Goal: Task Accomplishment & Management: Manage account settings

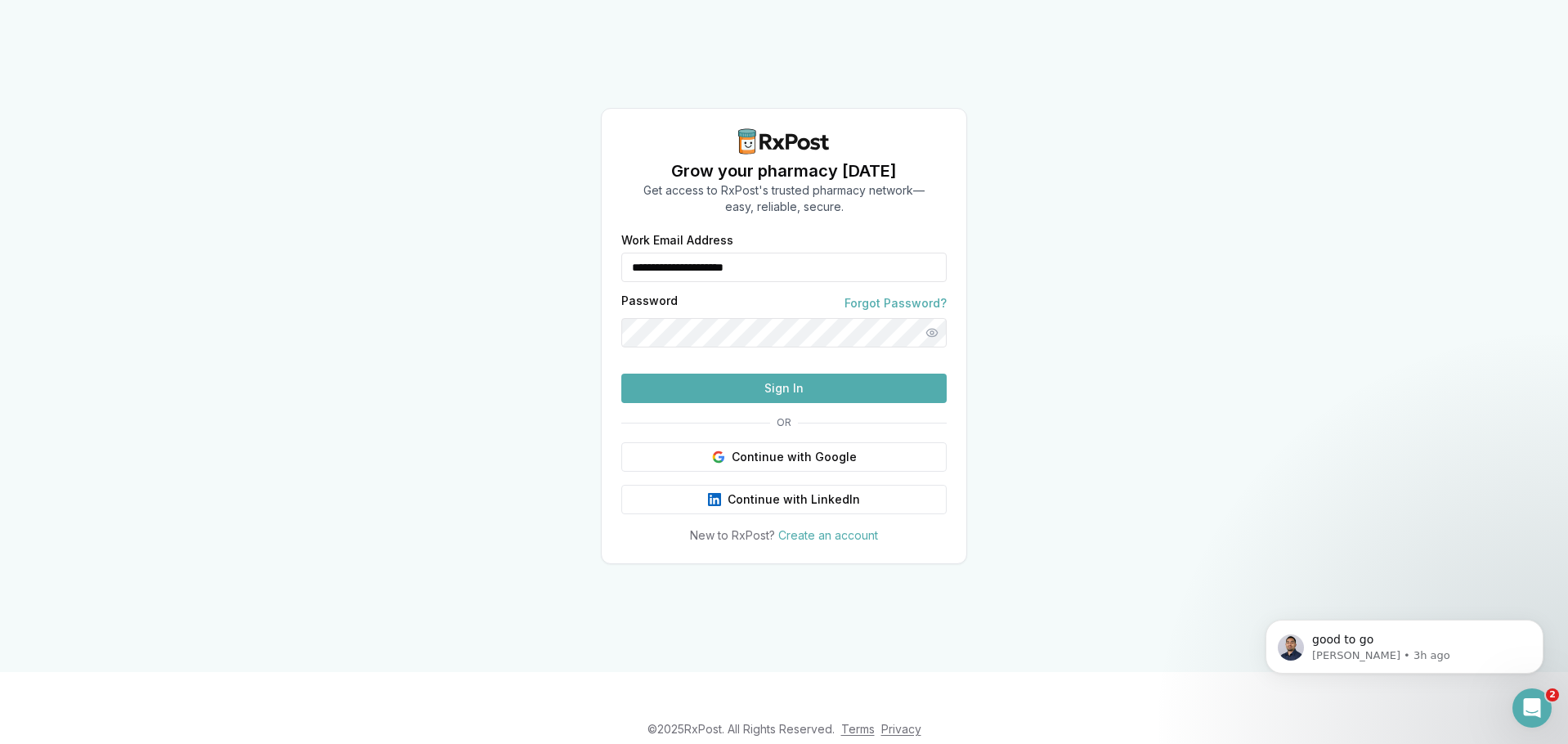
click at [824, 253] on input "**********" at bounding box center [784, 267] width 325 height 30
type input "**********"
click at [798, 403] on button "Sign In" at bounding box center [784, 388] width 325 height 30
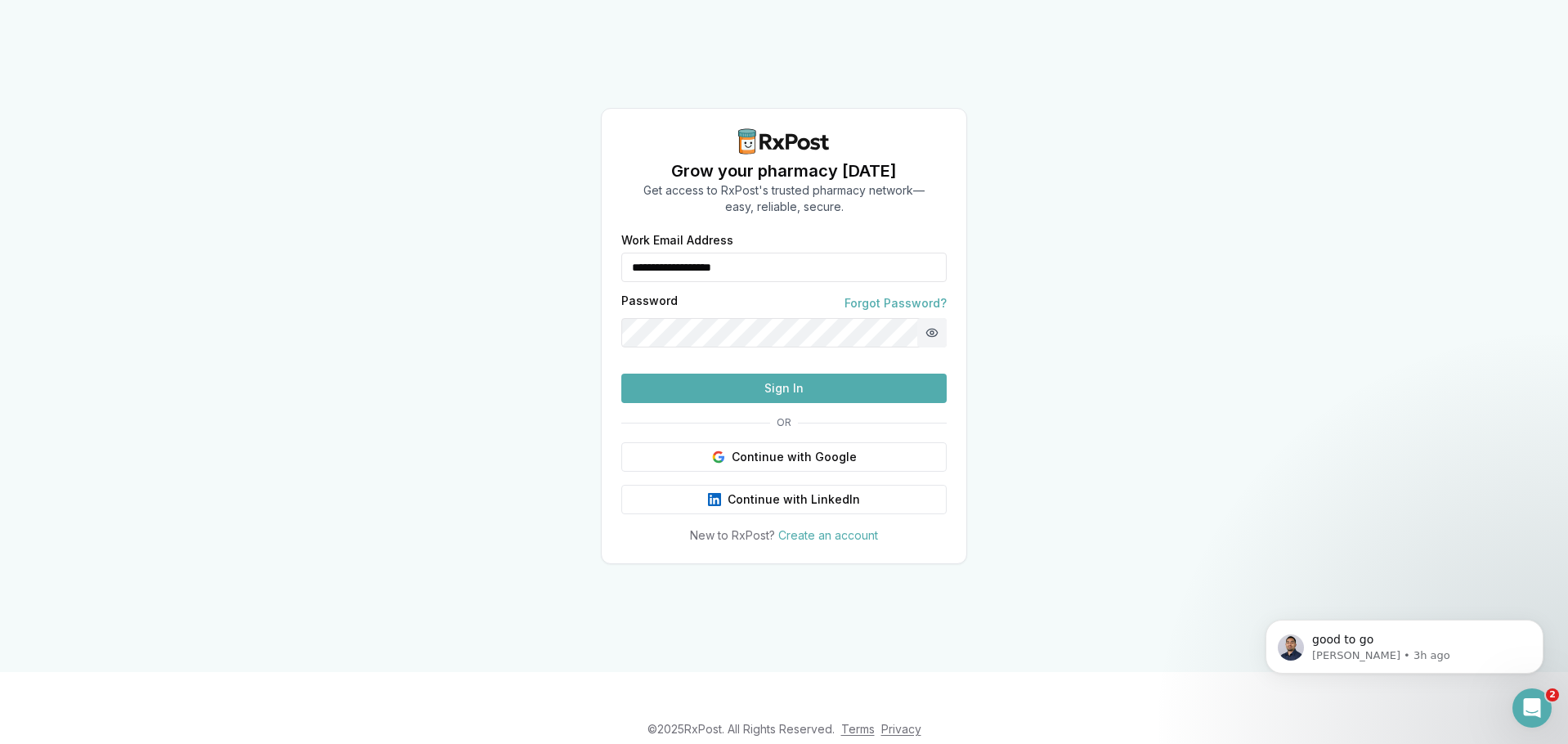
click at [938, 318] on button "Show password" at bounding box center [932, 333] width 30 height 30
click at [938, 318] on button "Hide password" at bounding box center [932, 333] width 30 height 30
click at [775, 403] on button "Sign In" at bounding box center [784, 388] width 325 height 30
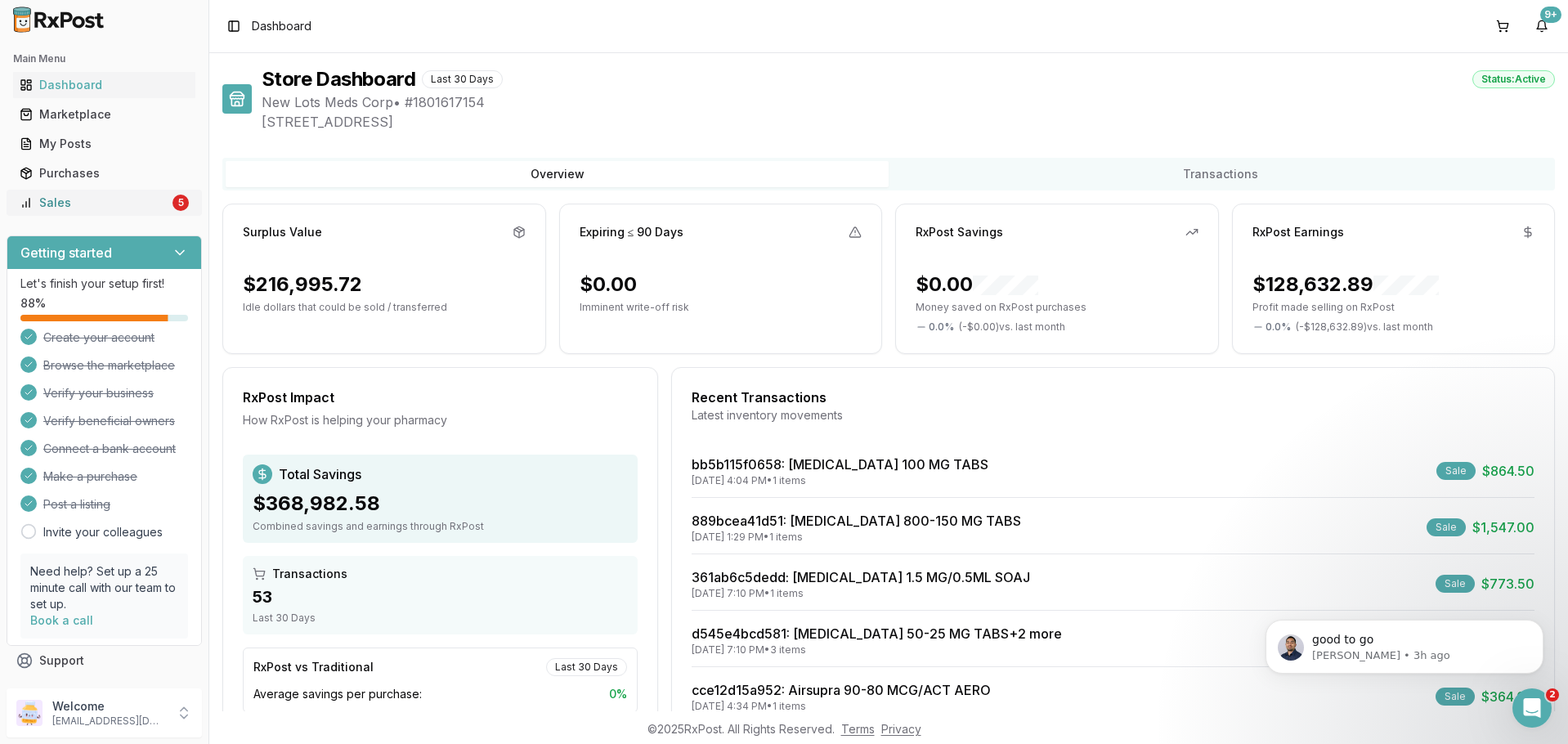
click at [92, 209] on div "Sales" at bounding box center [94, 203] width 150 height 16
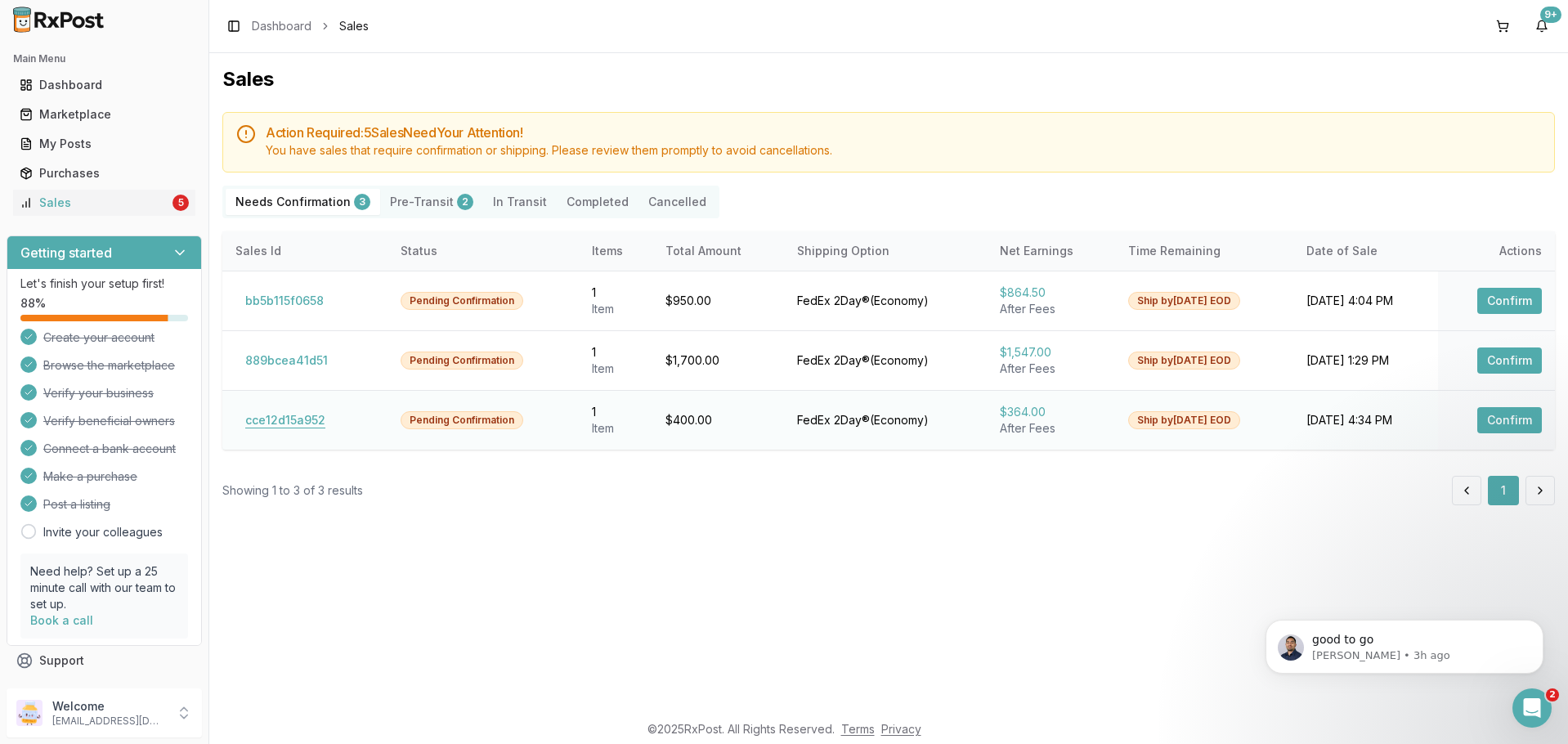
click at [280, 426] on button "cce12d15a952" at bounding box center [285, 420] width 100 height 26
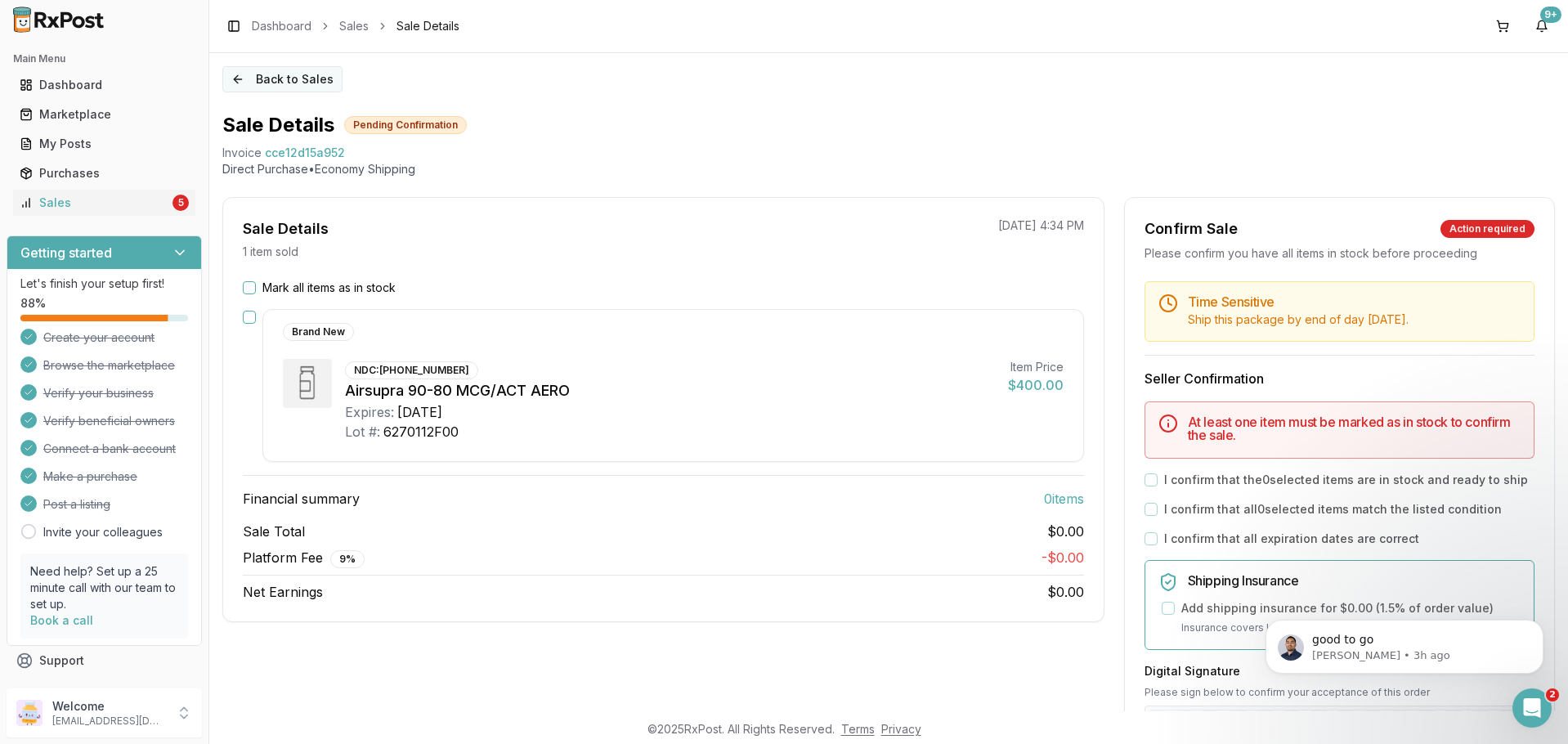
click at [251, 75] on button "Back to Sales" at bounding box center [282, 79] width 120 height 26
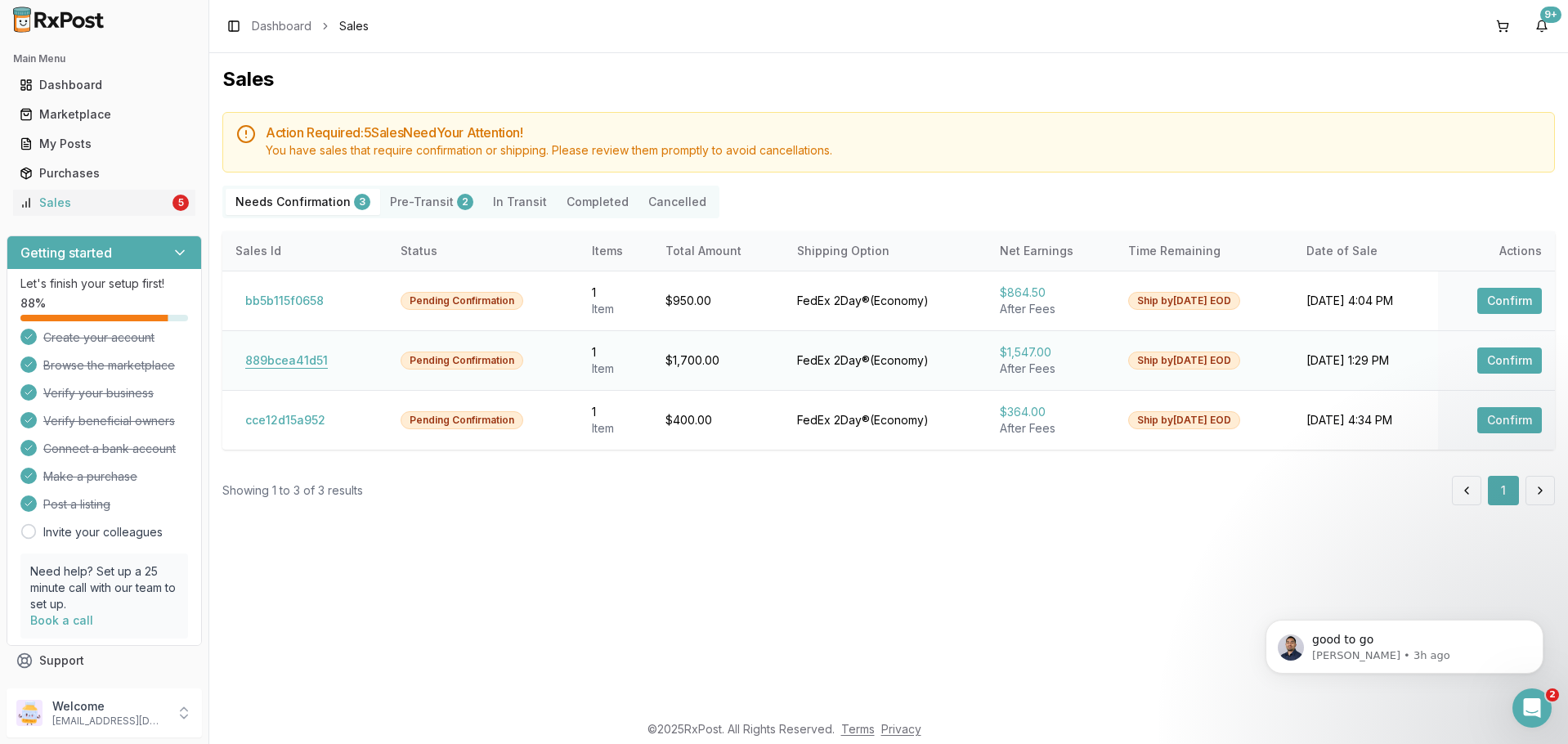
click at [295, 361] on button "889bcea41d51" at bounding box center [287, 360] width 102 height 26
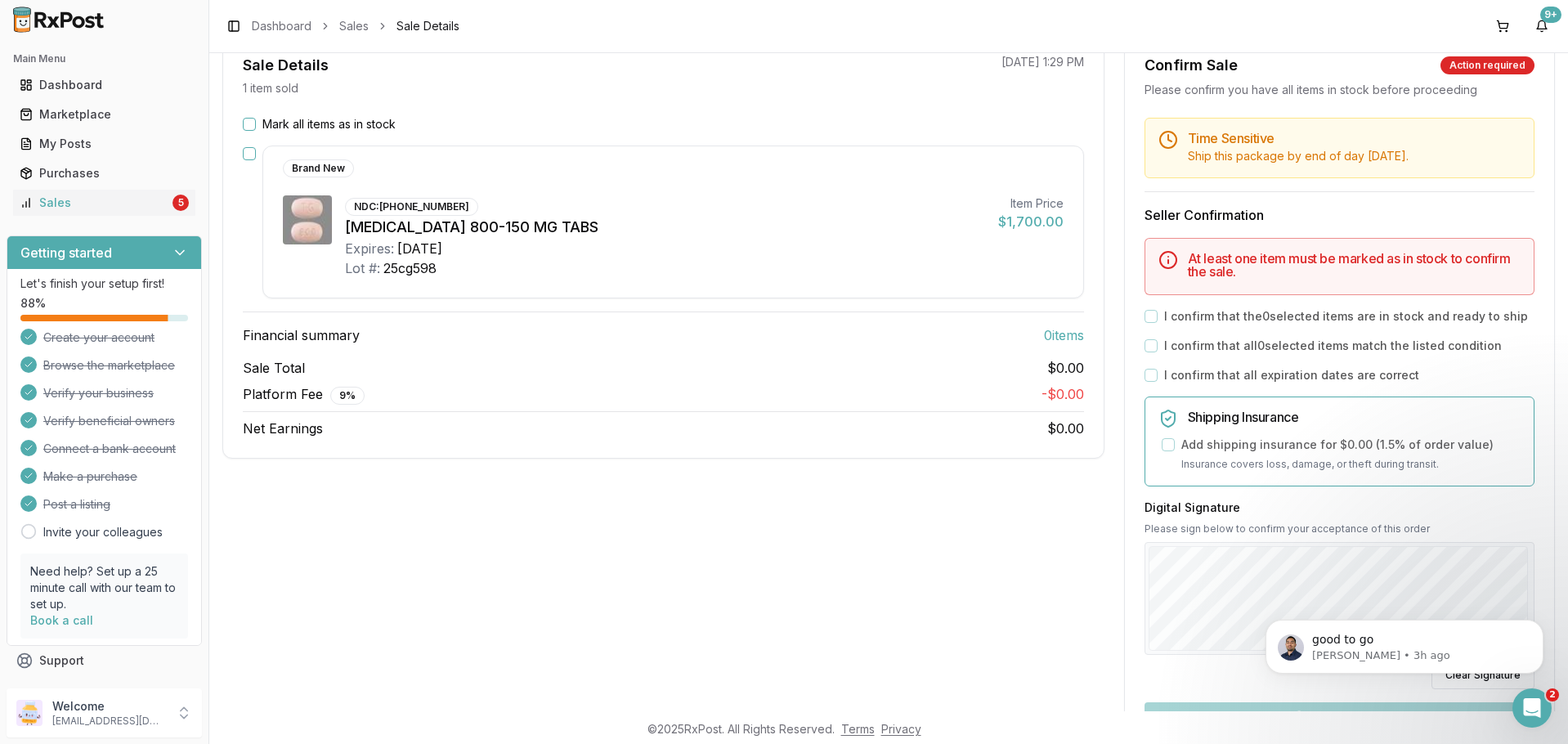
scroll to position [378, 0]
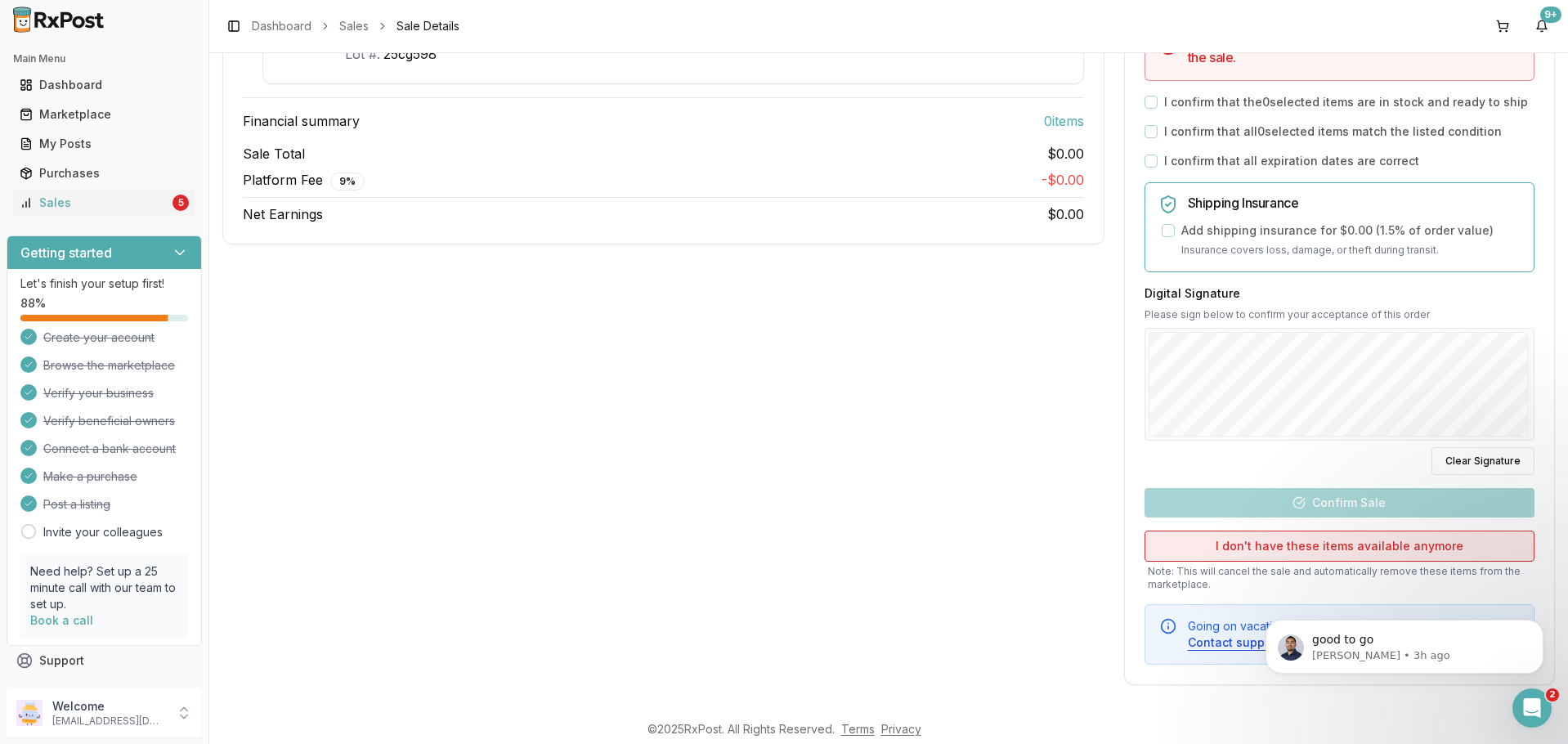
click at [1252, 544] on button "I don't have these items available anymore" at bounding box center [1339, 546] width 390 height 31
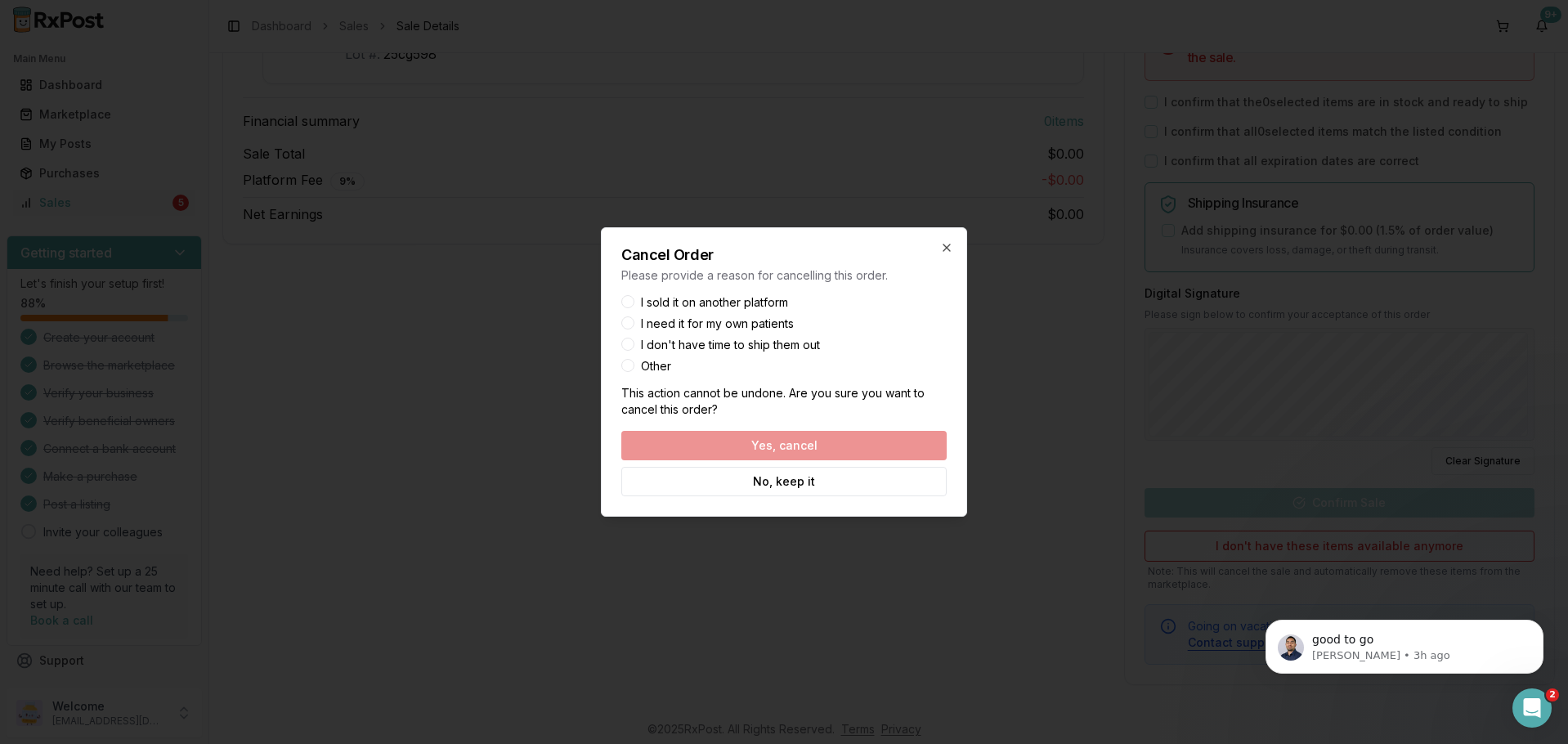
drag, startPoint x: 633, startPoint y: 373, endPoint x: 625, endPoint y: 365, distance: 11.3
click at [630, 372] on div "Cancel Order Please provide a reason for cancelling this order. I sold it on an…" at bounding box center [784, 372] width 366 height 289
click at [625, 365] on button "Other" at bounding box center [627, 365] width 13 height 13
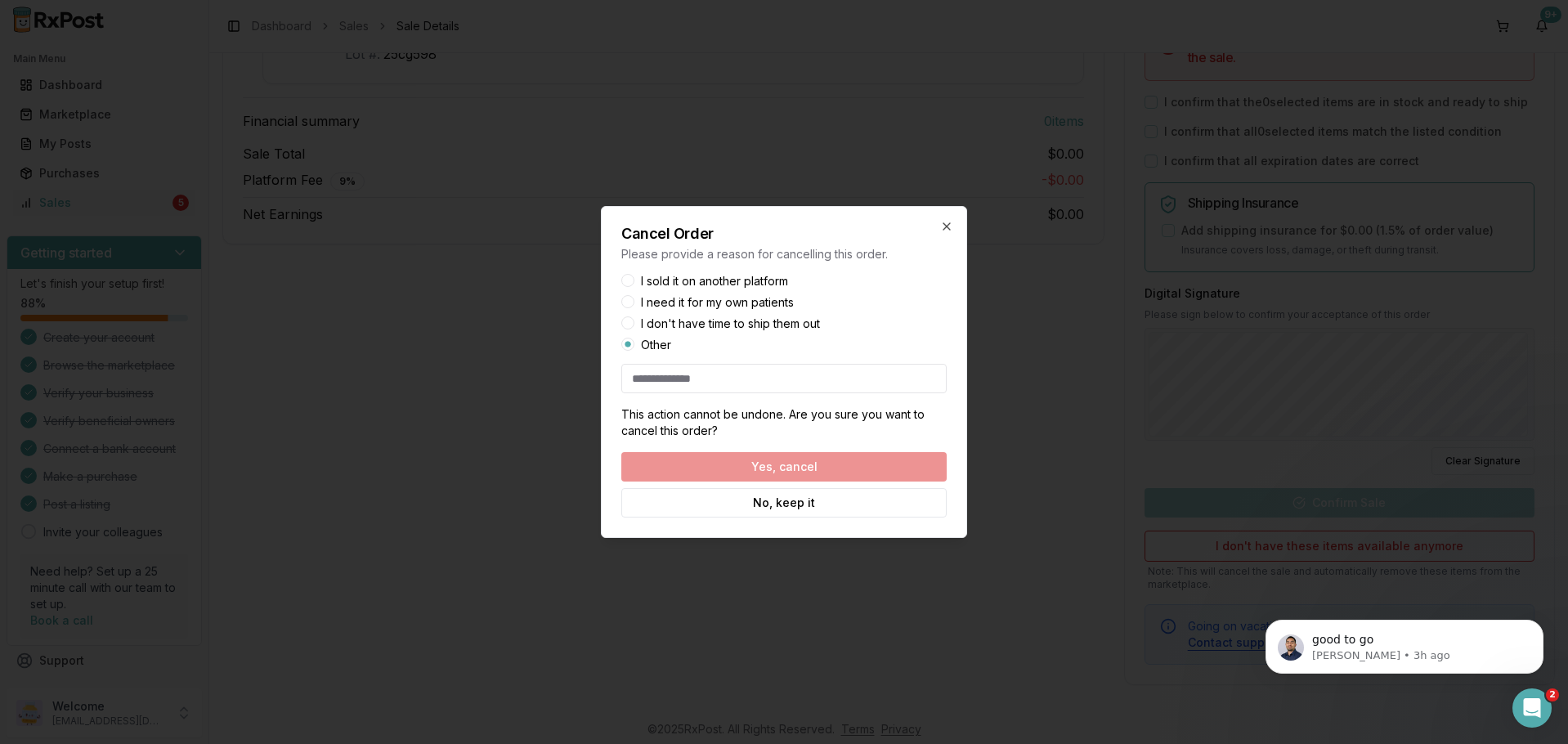
click at [707, 382] on input at bounding box center [784, 378] width 325 height 30
type input "**"
click at [784, 466] on button "Yes, cancel" at bounding box center [784, 466] width 325 height 30
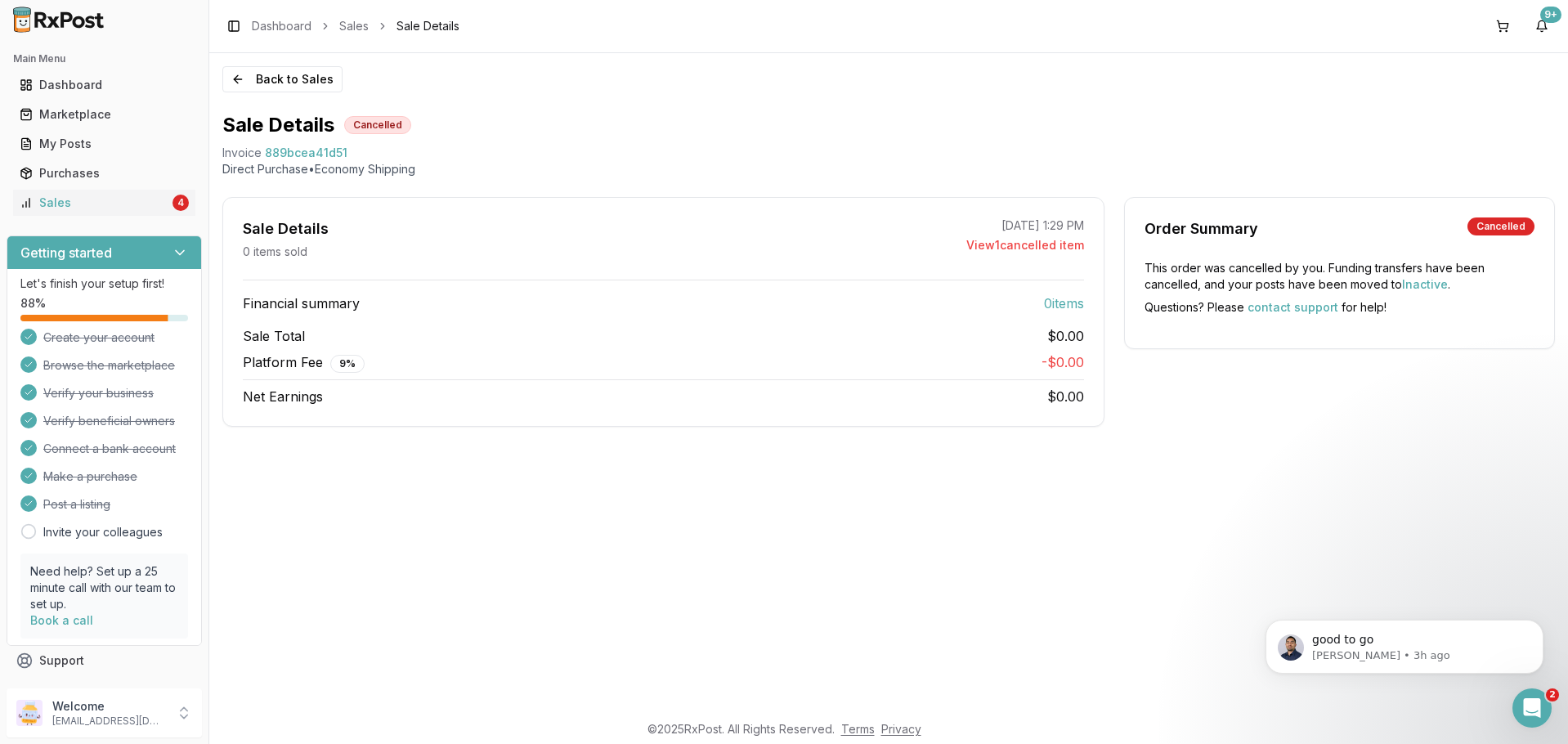
scroll to position [0, 0]
click at [257, 71] on button "Back to Sales" at bounding box center [282, 79] width 120 height 26
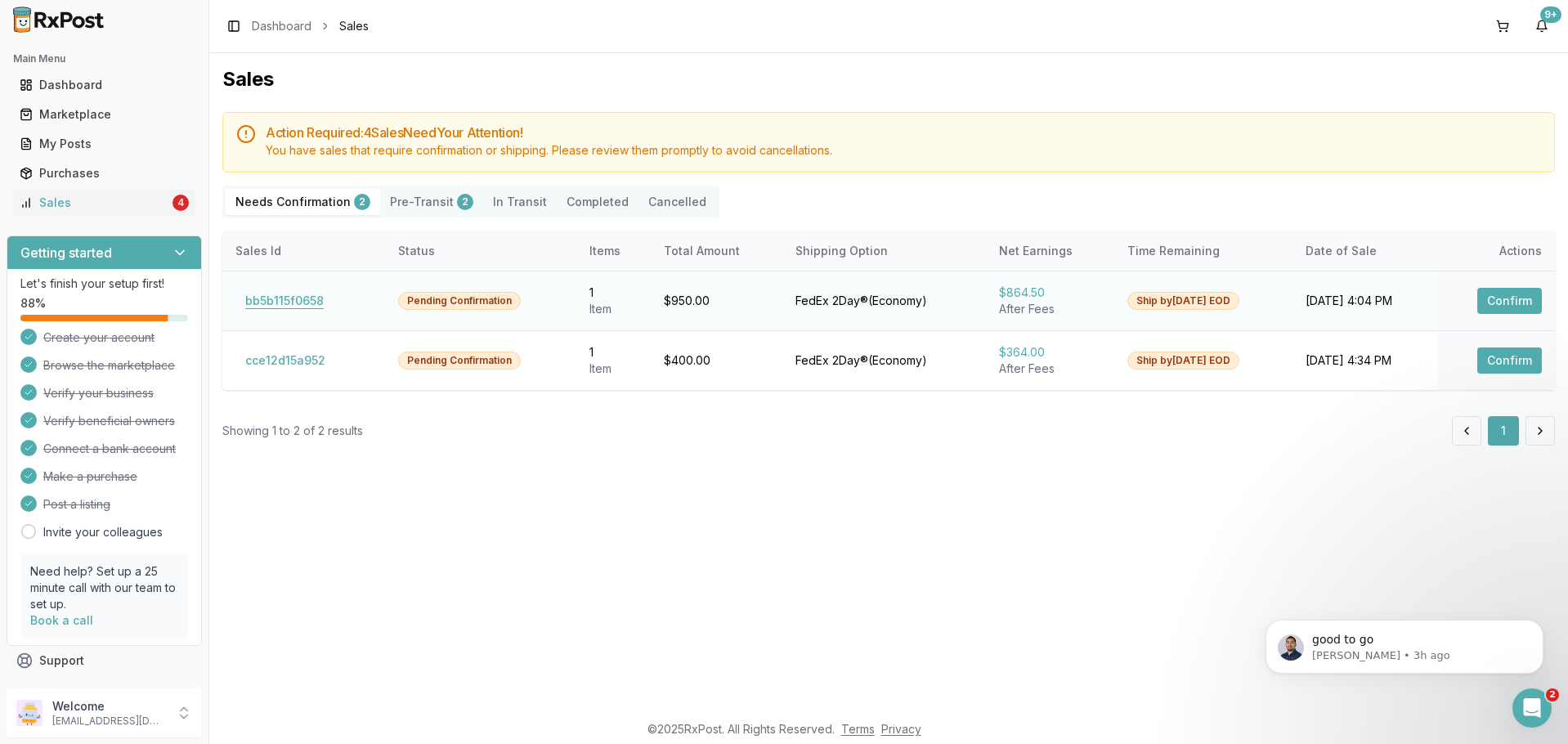
click at [299, 297] on button "bb5b115f0658" at bounding box center [284, 300] width 98 height 26
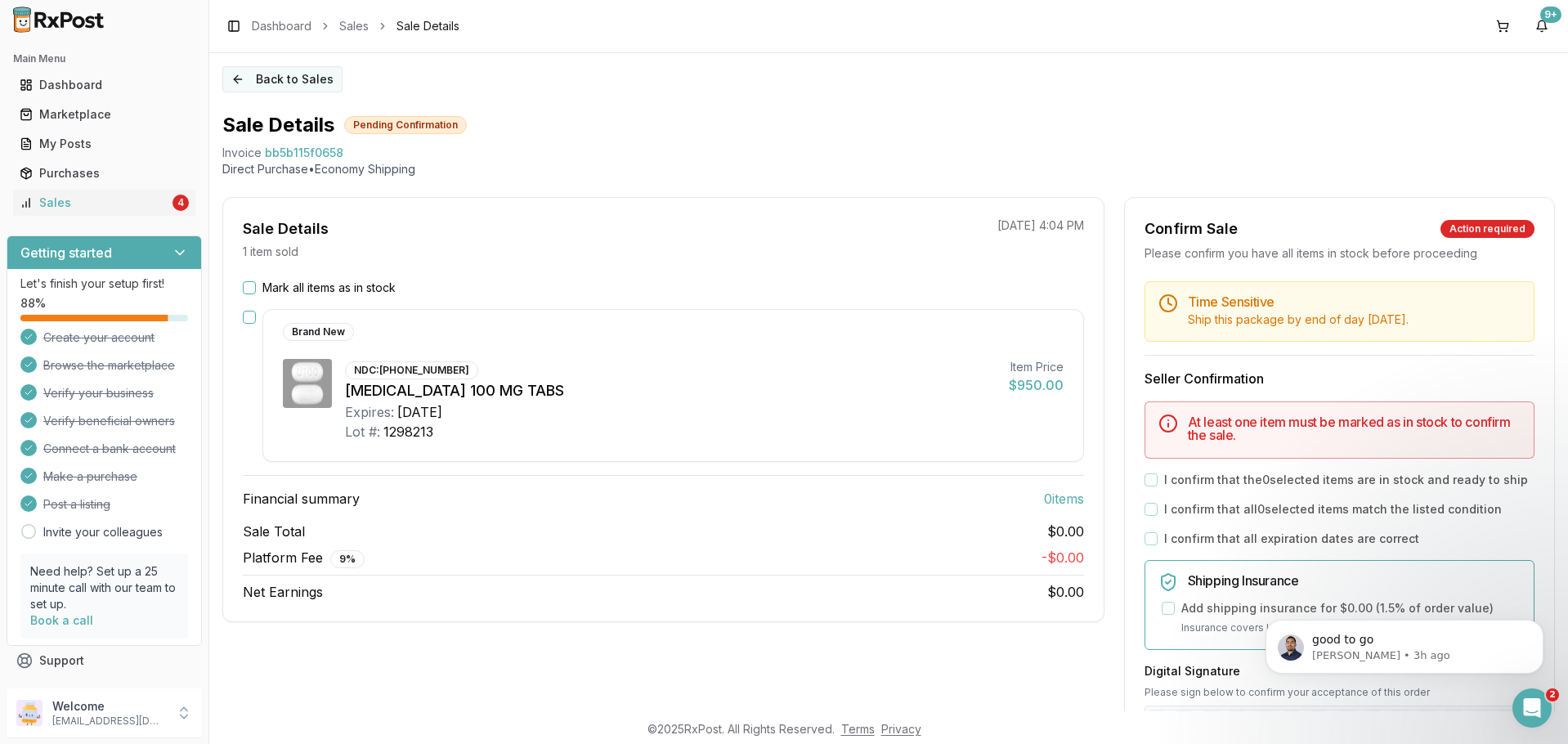
click at [252, 87] on button "Back to Sales" at bounding box center [282, 79] width 120 height 26
